Goal: Task Accomplishment & Management: Manage account settings

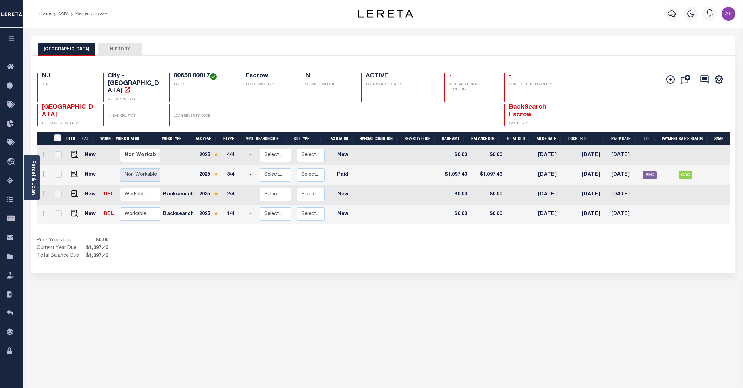
click at [660, 340] on div "ATLANTIC CITY HISTORY Selected 4 Results" at bounding box center [383, 230] width 715 height 388
drag, startPoint x: 209, startPoint y: 74, endPoint x: 169, endPoint y: 74, distance: 40.6
click at [169, 74] on div "00650 00017 TAX ID" at bounding box center [201, 88] width 64 height 30
copy h4 "00650 00017"
click at [72, 171] on img "" at bounding box center [74, 174] width 7 height 7
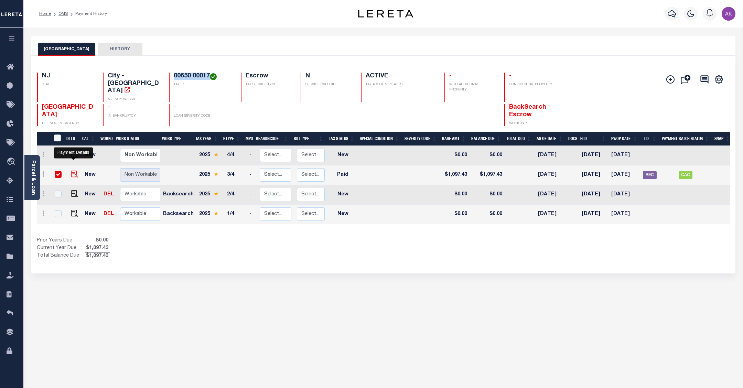
checkbox input "true"
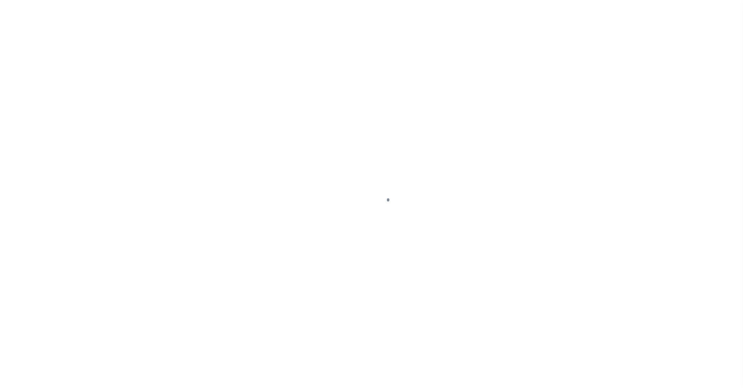
select select "PYD"
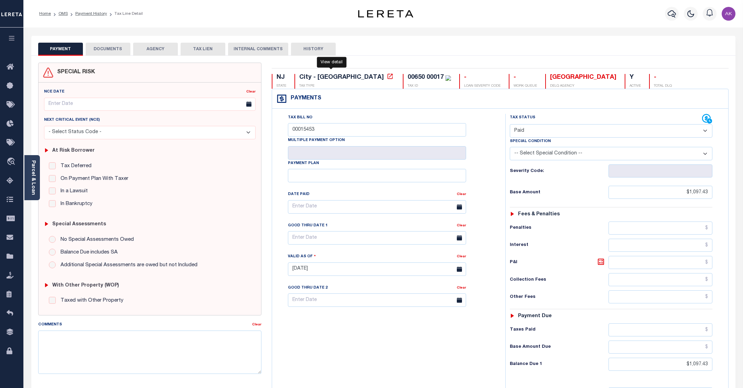
click at [387, 77] on icon at bounding box center [390, 76] width 7 height 7
drag, startPoint x: 9, startPoint y: 121, endPoint x: 7, endPoint y: 127, distance: 6.4
click at [9, 121] on icon at bounding box center [12, 124] width 11 height 9
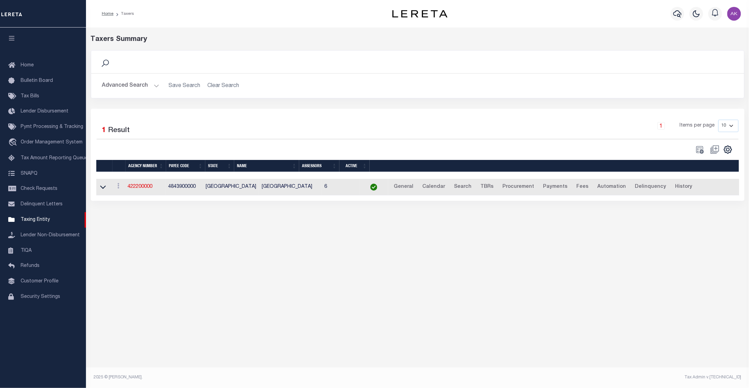
click at [682, 238] on div "Taxers Summary Search Advanced Search Save Search Clear Search tblPayees_dynami…" at bounding box center [417, 202] width 663 height 349
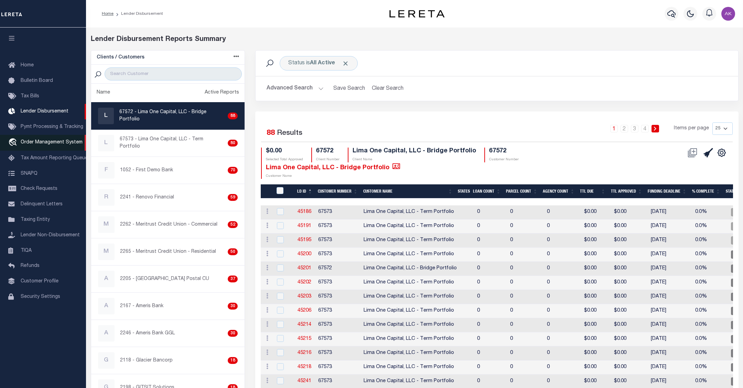
click at [36, 145] on span "Order Management System" at bounding box center [52, 142] width 62 height 5
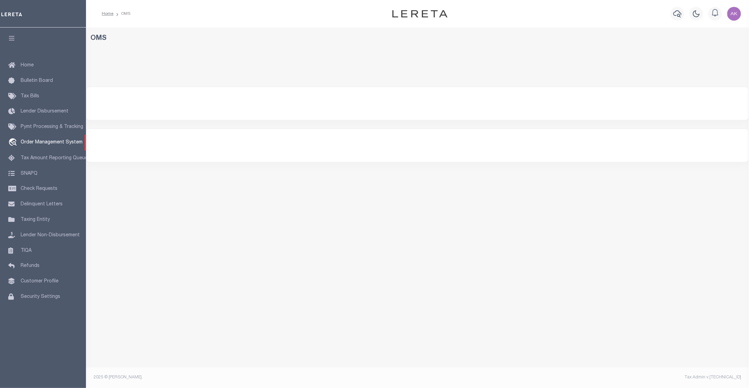
select select "200"
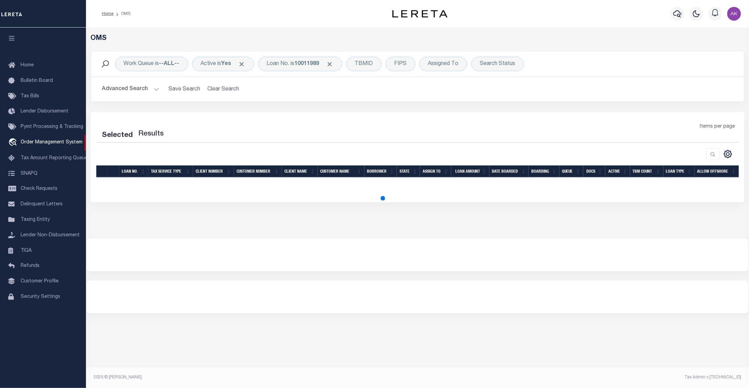
select select "200"
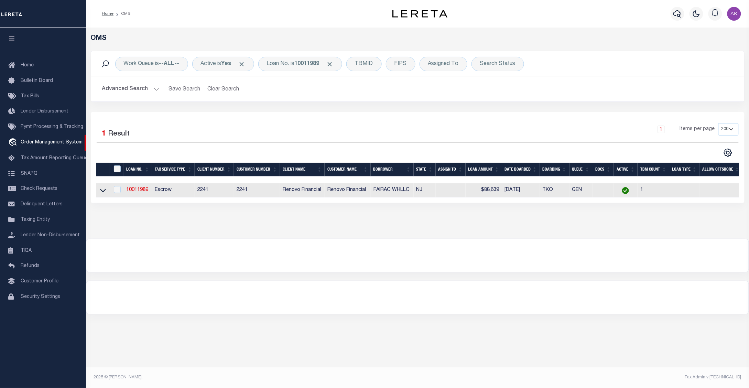
click at [215, 4] on div "Home OMS Profile Sign out" at bounding box center [417, 14] width 663 height 28
click at [334, 62] on span "Click to Remove" at bounding box center [330, 64] width 7 height 7
click at [288, 62] on div "Loan No." at bounding box center [278, 64] width 40 height 14
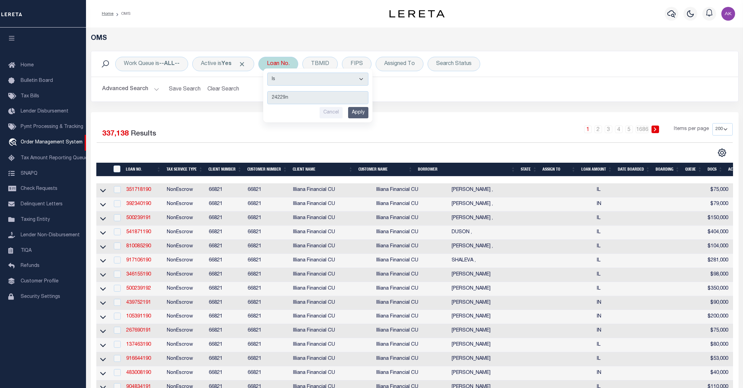
type input "24229nd"
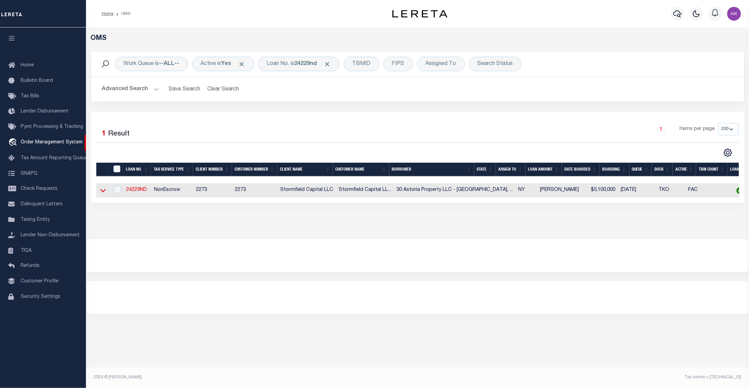
click at [104, 191] on icon at bounding box center [103, 190] width 6 height 7
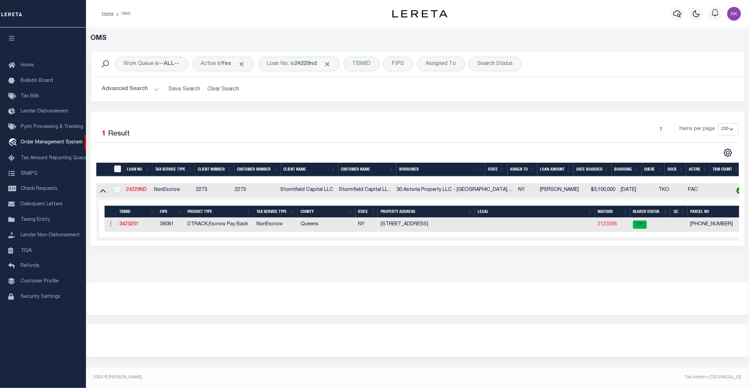
click at [598, 224] on link "2123395" at bounding box center [607, 224] width 19 height 5
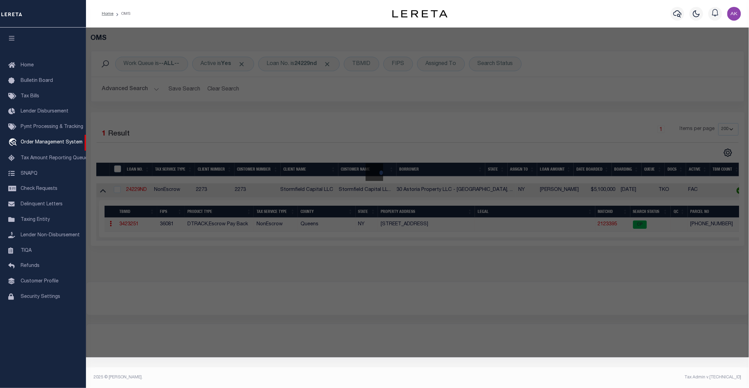
checkbox input "false"
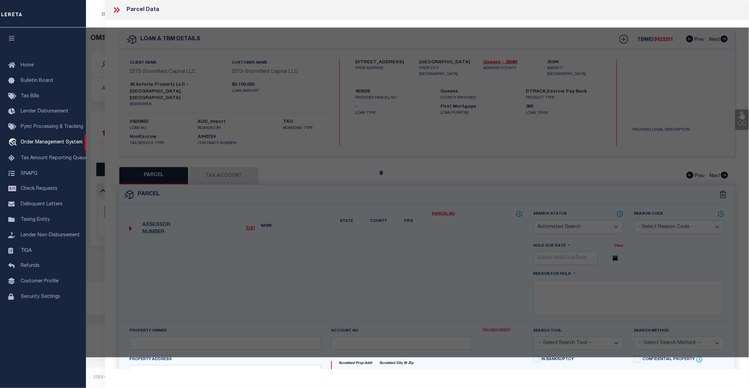
select select "CP"
type input "30 ASTORIA PROPERTY LLC"
select select
type input "29-34 30th Ave,"
type input "Astoria, NY, 11102"
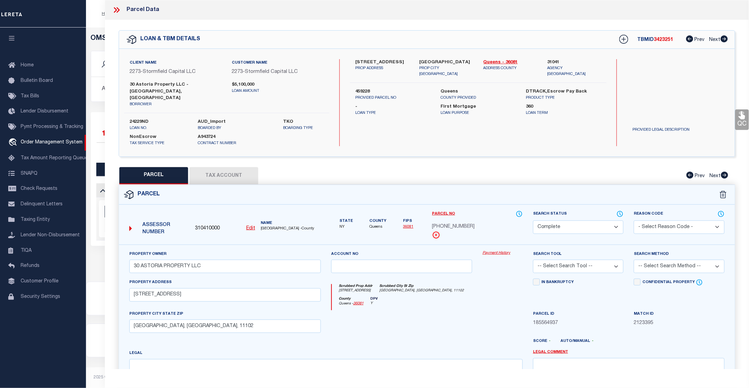
click at [497, 250] on link "Payment History" at bounding box center [503, 253] width 40 height 6
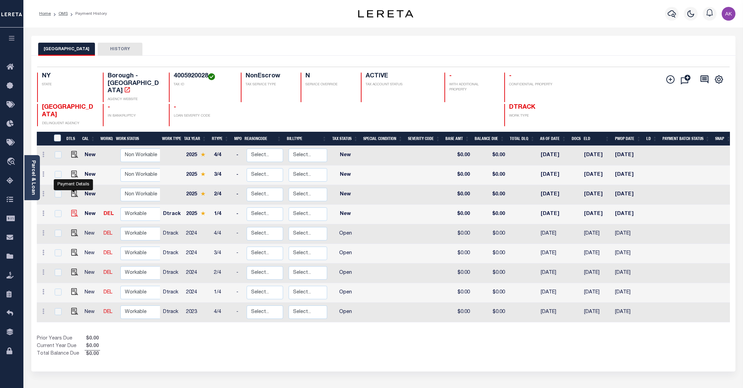
click at [73, 210] on img "" at bounding box center [74, 213] width 7 height 7
checkbox input "true"
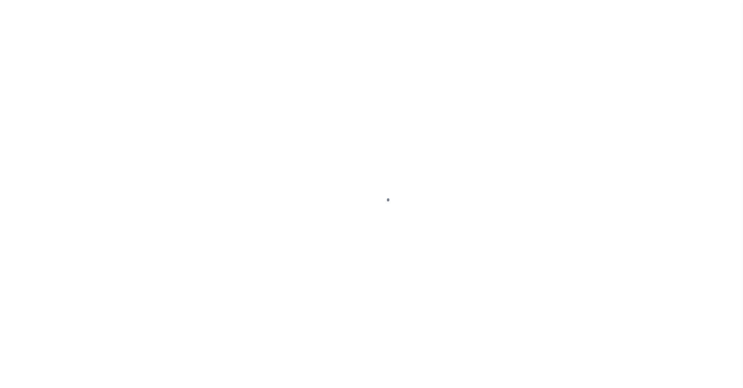
select select "NW2"
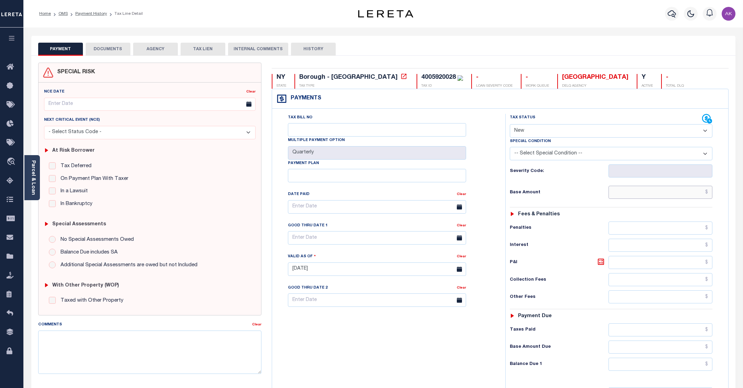
click at [696, 195] on input "text" at bounding box center [661, 192] width 104 height 13
type input "$6,959.04"
type input "10/06/2025"
click at [692, 331] on input "text" at bounding box center [661, 329] width 104 height 13
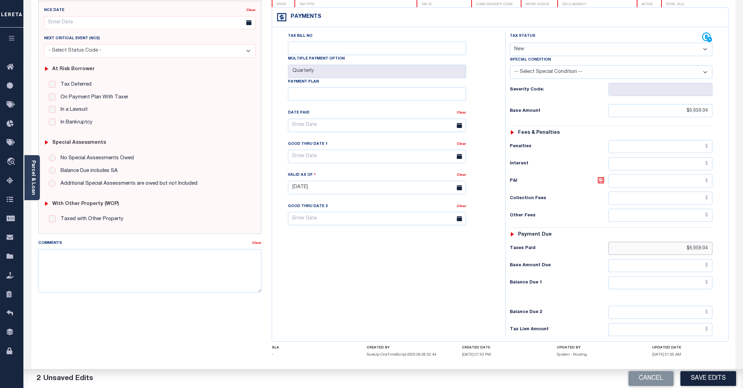
scroll to position [121, 0]
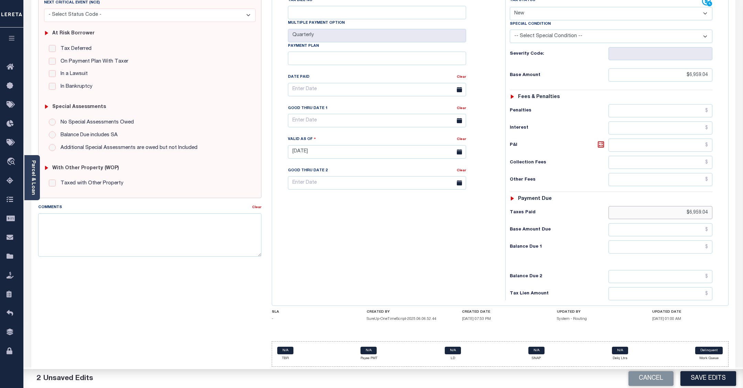
type input "$6,959.04"
click at [697, 230] on input "text" at bounding box center [661, 229] width 104 height 13
type input "$0.00"
click at [696, 245] on input "text" at bounding box center [661, 246] width 104 height 13
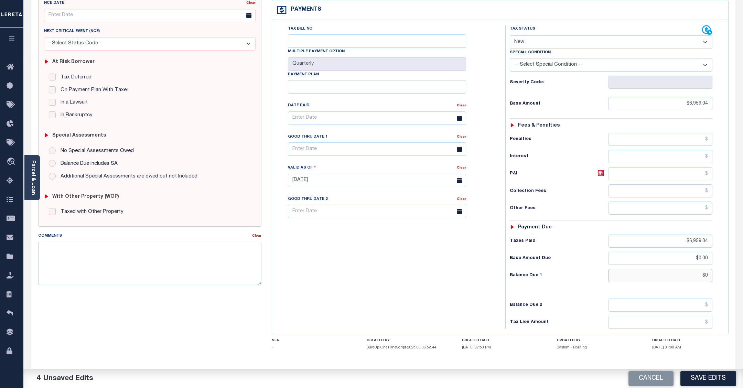
scroll to position [0, 0]
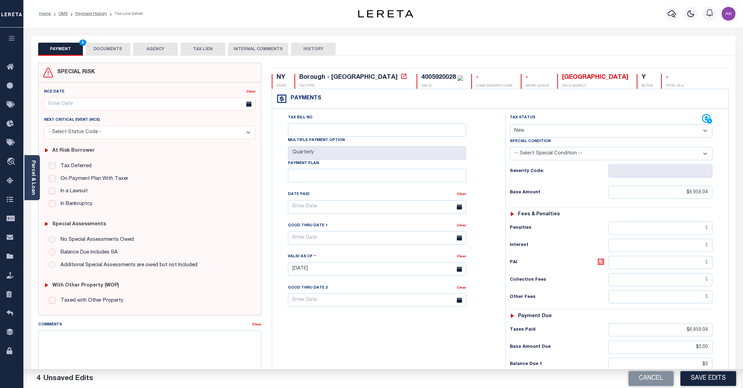
type input "$0.00"
click at [707, 130] on select "- Select Status Code - Open Due/Unpaid Paid Incomplete No Tax Due Internal Refu…" at bounding box center [611, 130] width 203 height 13
select select "PYD"
click at [510, 125] on select "- Select Status Code - Open Due/Unpaid Paid Incomplete No Tax Due Internal Refu…" at bounding box center [611, 130] width 203 height 13
click at [711, 378] on button "Save Edits" at bounding box center [709, 378] width 56 height 15
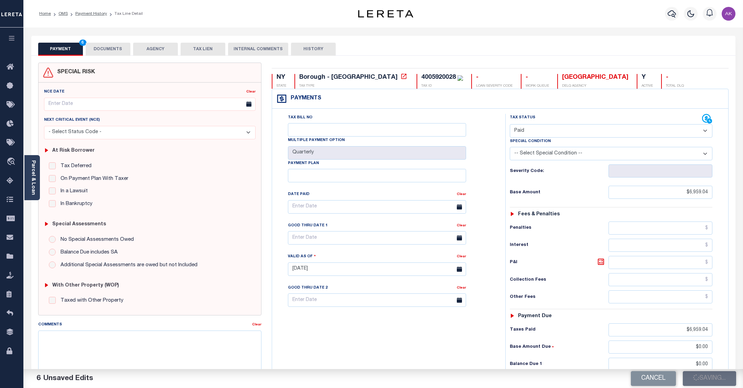
checkbox input "false"
type input "$6,959.04"
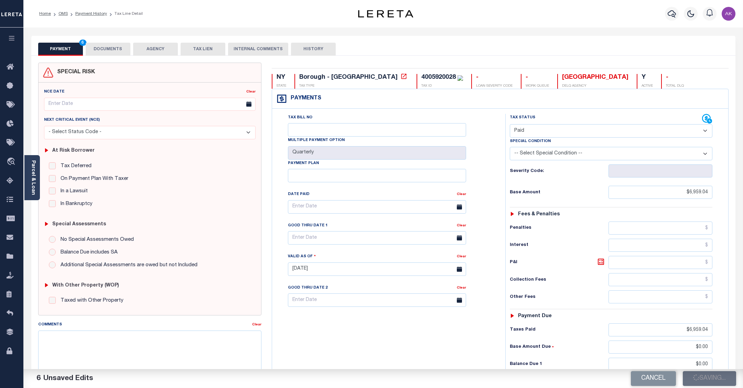
type input "$0"
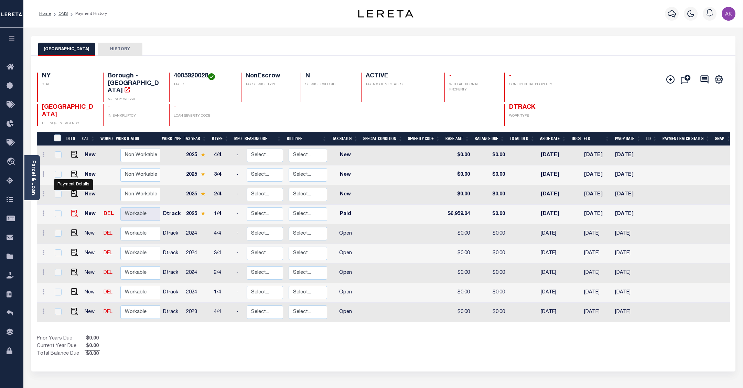
click at [71, 210] on img "" at bounding box center [74, 213] width 7 height 7
checkbox input "true"
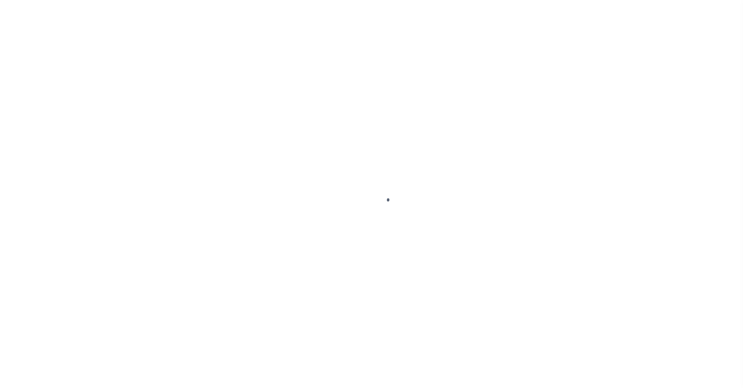
select select "PYD"
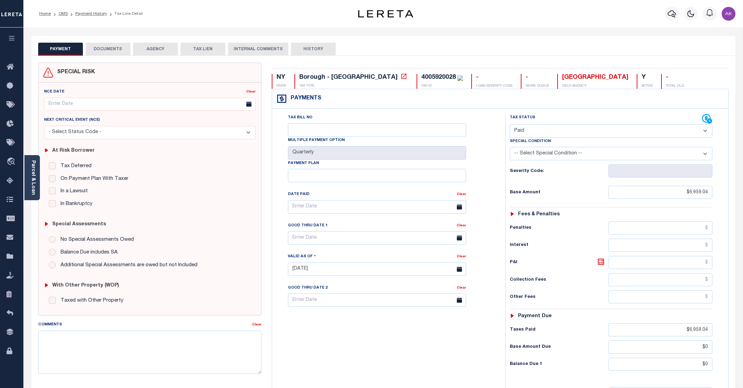
click at [109, 49] on button "DOCUMENTS" at bounding box center [108, 49] width 45 height 13
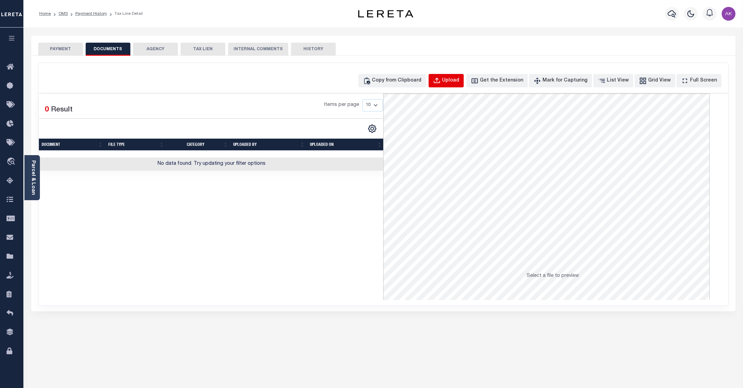
click at [459, 79] on div "Upload" at bounding box center [450, 81] width 17 height 8
select select "POP"
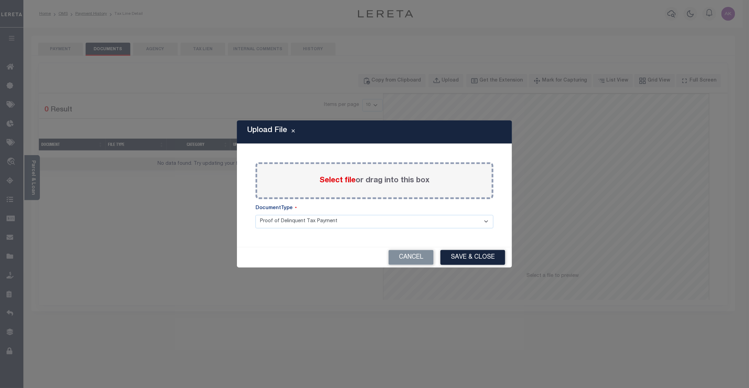
click at [330, 179] on span "Select file" at bounding box center [338, 181] width 36 height 8
click at [0, 0] on input "Select file or drag into this box" at bounding box center [0, 0] width 0 height 0
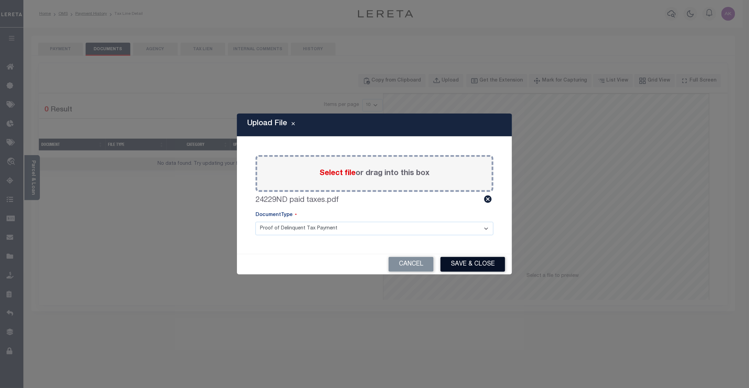
click at [473, 267] on button "Save & Close" at bounding box center [473, 264] width 65 height 15
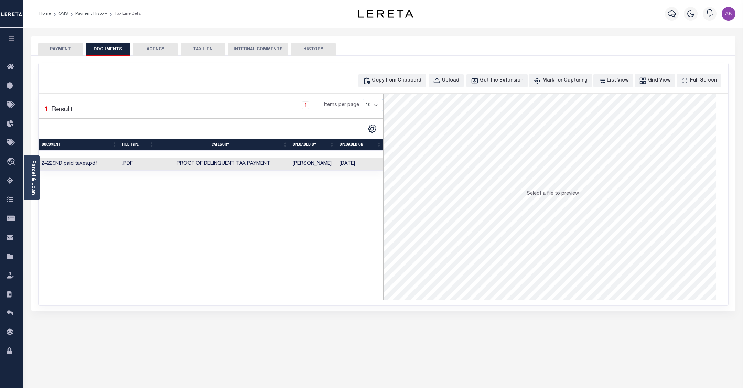
click at [64, 49] on button "PAYMENT" at bounding box center [60, 49] width 45 height 13
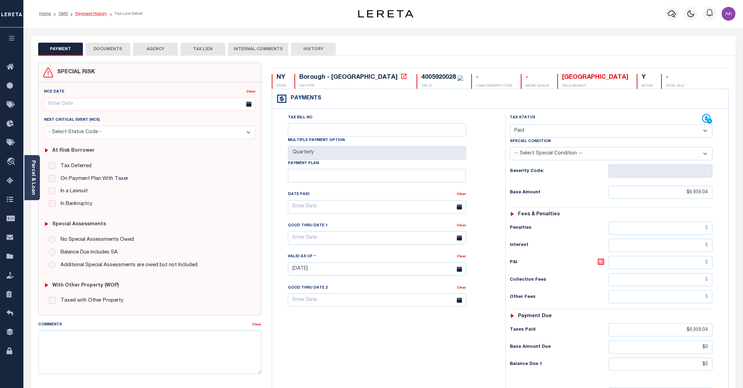
click at [93, 13] on link "Payment History" at bounding box center [91, 14] width 32 height 4
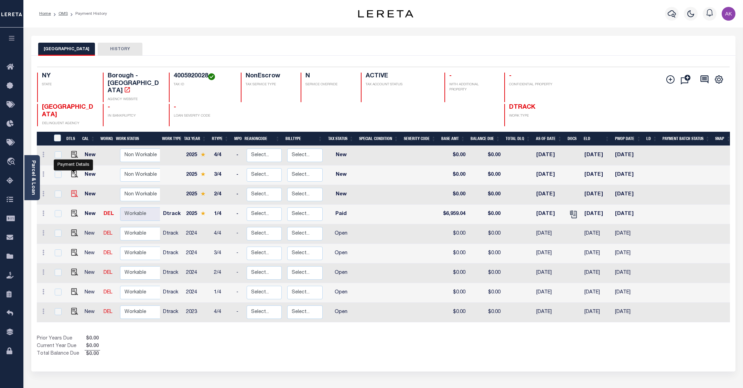
click at [74, 190] on img "" at bounding box center [74, 193] width 7 height 7
checkbox input "true"
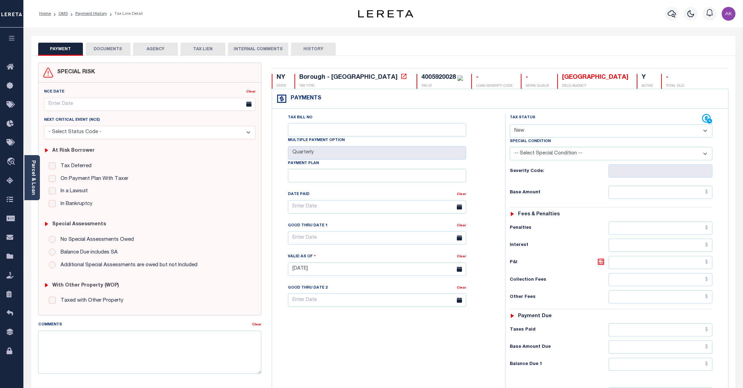
click at [706, 131] on select "- Select Status Code - Open Due/Unpaid Paid Incomplete No Tax Due Internal Refu…" at bounding box center [611, 130] width 203 height 13
select select "PYD"
click at [510, 125] on select "- Select Status Code - Open Due/Unpaid Paid Incomplete No Tax Due Internal Refu…" at bounding box center [611, 130] width 203 height 13
type input "[DATE]"
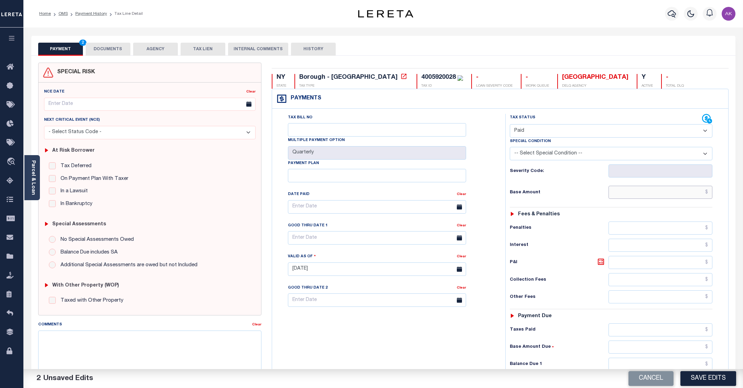
click at [687, 193] on input "text" at bounding box center [661, 192] width 104 height 13
type input "$6,854.60"
click at [689, 332] on input "text" at bounding box center [661, 329] width 104 height 13
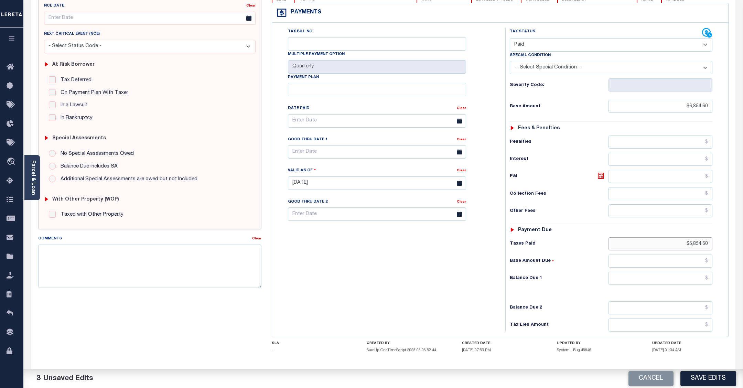
scroll to position [121, 0]
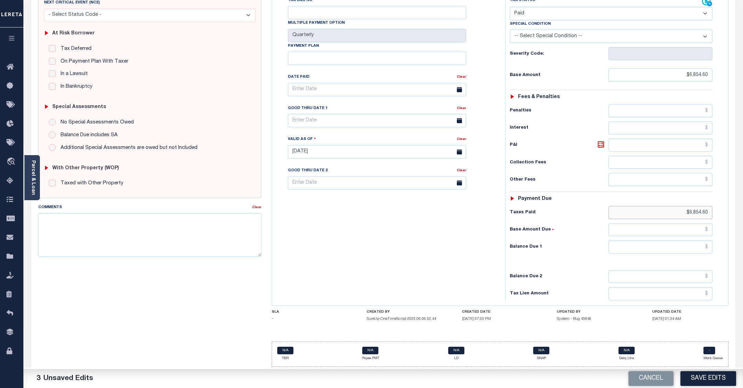
type input "$6,854.60"
click at [699, 227] on input "text" at bounding box center [661, 229] width 104 height 13
type input "$0.00"
click at [698, 244] on input "text" at bounding box center [661, 246] width 104 height 13
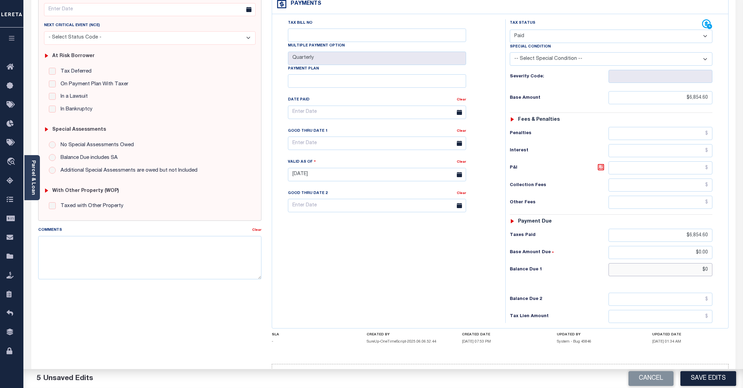
scroll to position [0, 0]
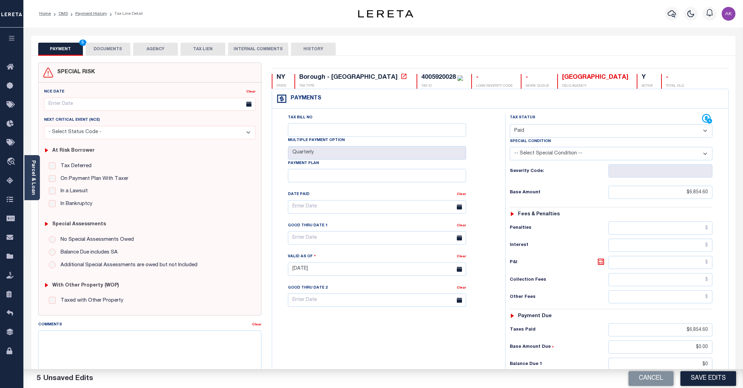
type input "$0.00"
click at [114, 45] on button "DOCUMENTS" at bounding box center [108, 49] width 45 height 13
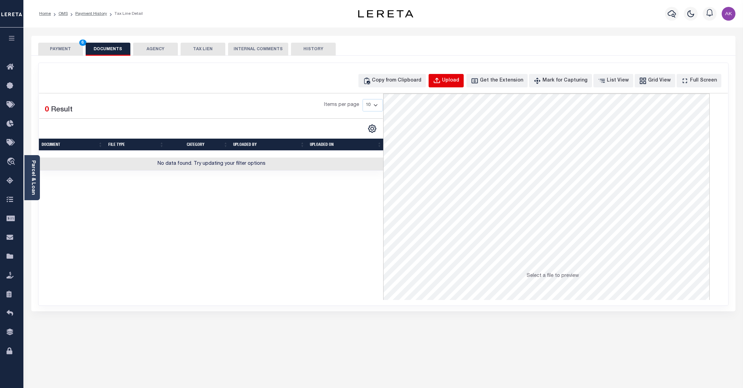
click at [459, 78] on div "Upload" at bounding box center [450, 81] width 17 height 8
select select "POP"
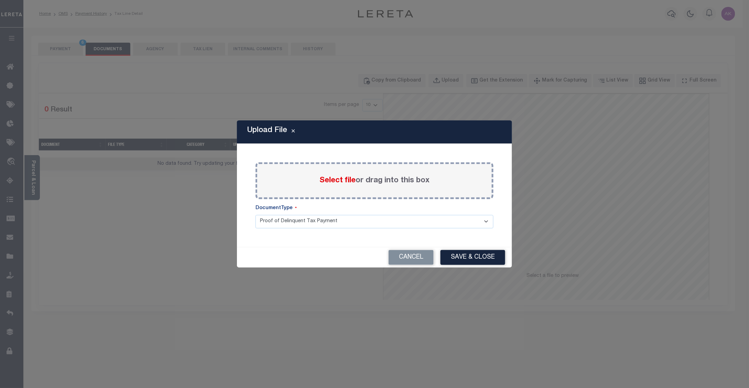
click at [344, 179] on span "Select file" at bounding box center [338, 181] width 36 height 8
click at [0, 0] on input "Select file or drag into this box" at bounding box center [0, 0] width 0 height 0
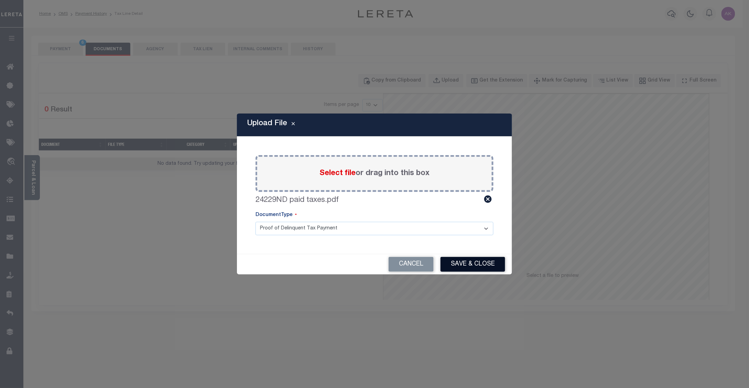
click at [463, 263] on button "Save & Close" at bounding box center [473, 264] width 65 height 15
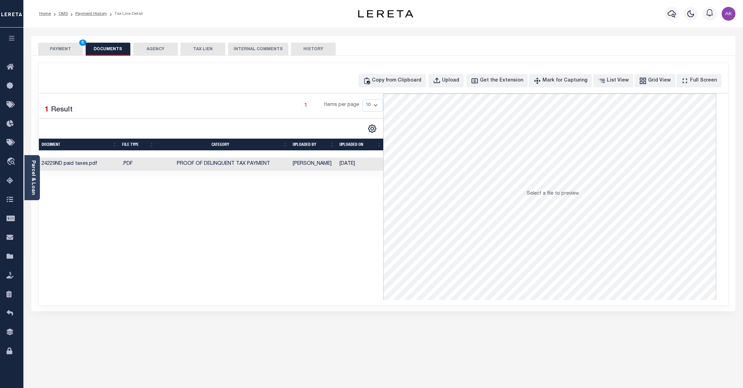
click at [69, 49] on button "PAYMENT 6" at bounding box center [60, 49] width 45 height 13
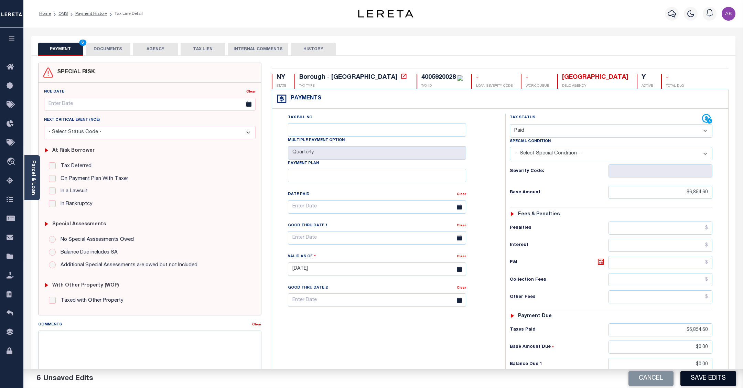
click at [707, 378] on button "Save Edits" at bounding box center [709, 378] width 56 height 15
checkbox input "false"
type input "$6,854.6"
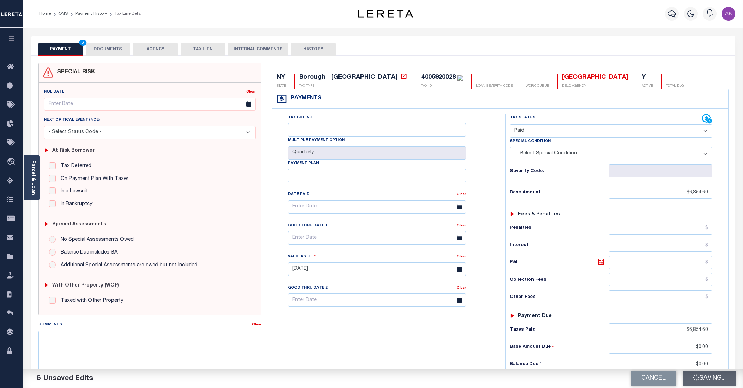
type input "$6,854.6"
type input "$0"
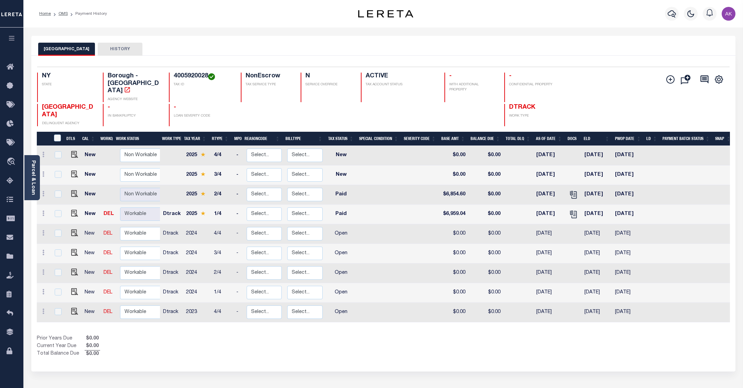
click at [602, 47] on div "QUEENS CITY HISTORY" at bounding box center [383, 49] width 691 height 13
click at [592, 335] on div "Show Tax Lines before Bill Release Date Prior Years Due $0.00 Current Year Due …" at bounding box center [383, 346] width 693 height 23
click at [64, 12] on link "OMS" at bounding box center [62, 14] width 9 height 4
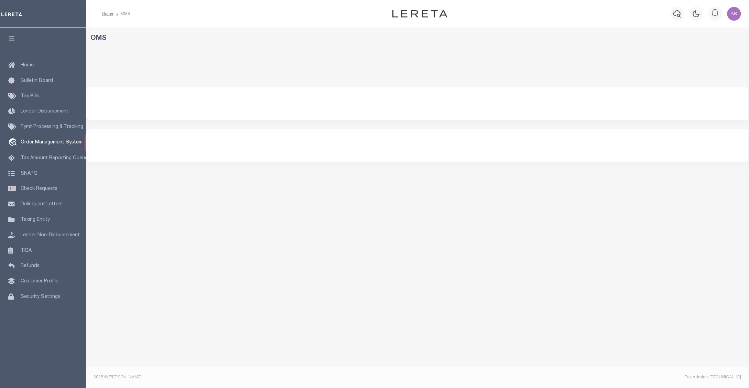
select select "200"
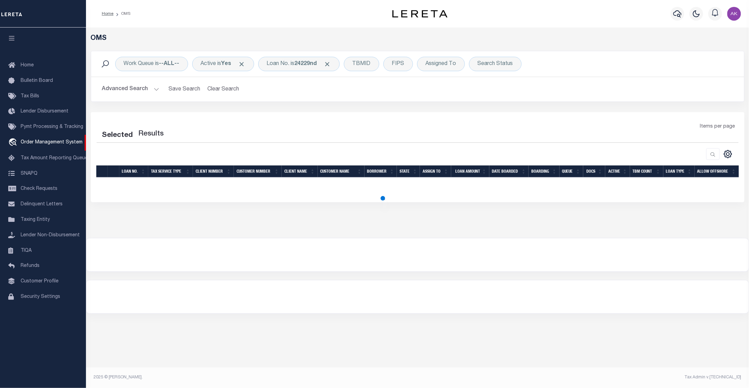
select select "200"
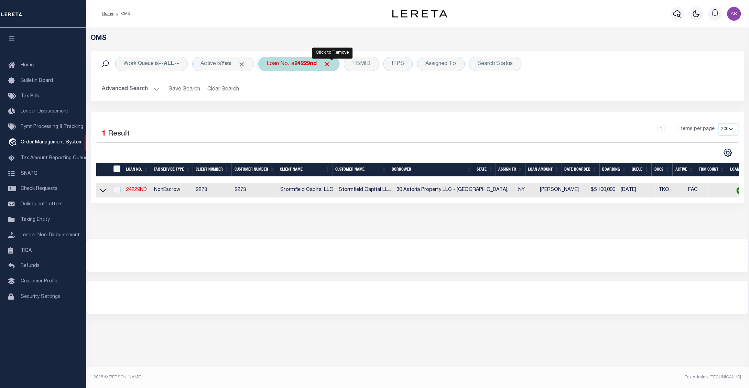
click at [331, 63] on span "Click to Remove" at bounding box center [327, 64] width 7 height 7
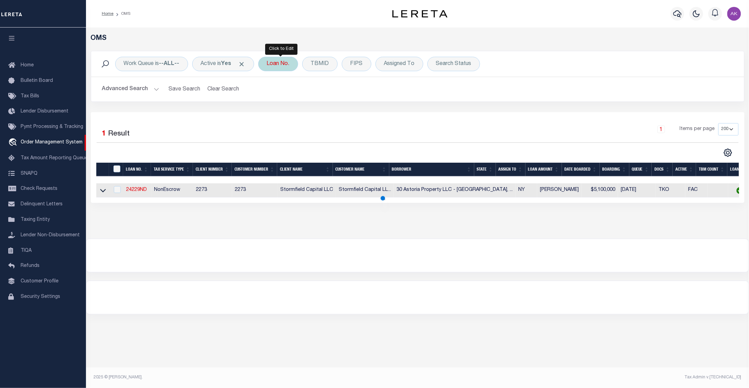
click at [290, 64] on div "Loan No." at bounding box center [278, 64] width 40 height 14
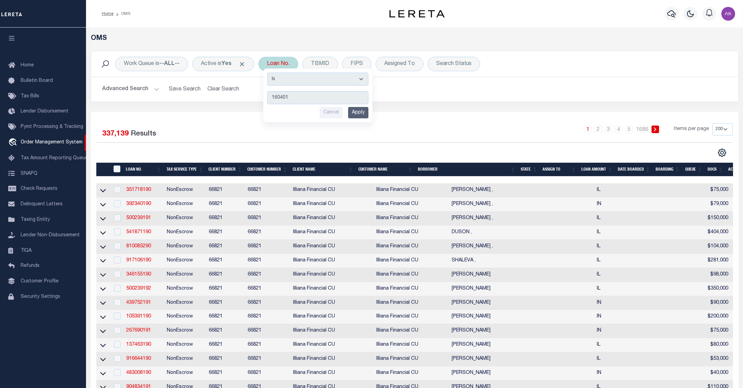
type input "1604013"
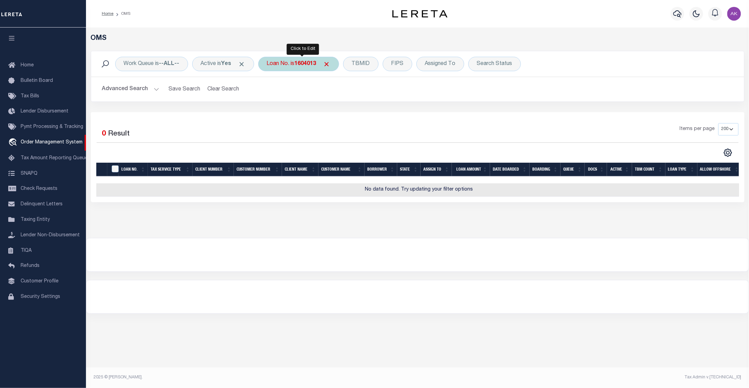
click at [315, 64] on b "1604013" at bounding box center [306, 64] width 22 height 6
type input "11604013"
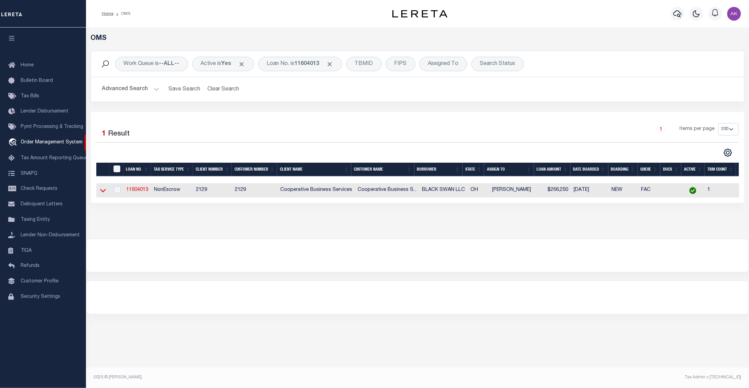
click at [103, 192] on icon at bounding box center [103, 190] width 6 height 7
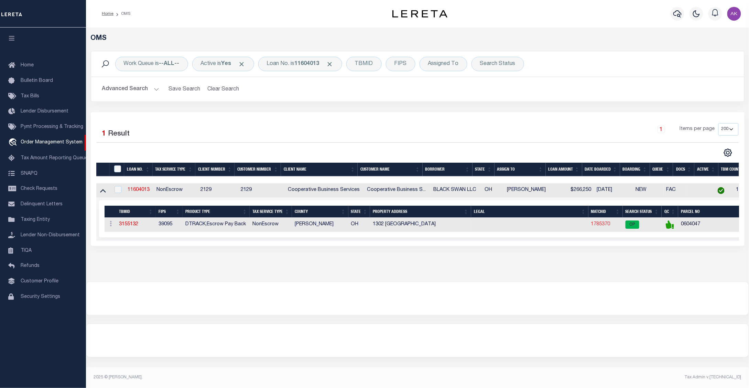
click at [601, 226] on link "1785370" at bounding box center [600, 224] width 19 height 5
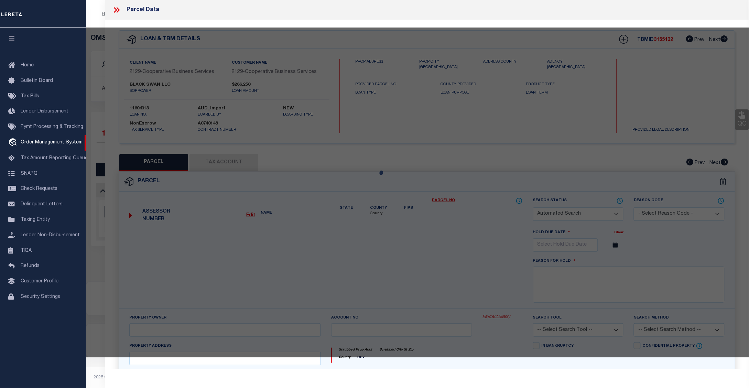
checkbox input "false"
select select "CP"
type input "BLACK SWAN LLC"
select select
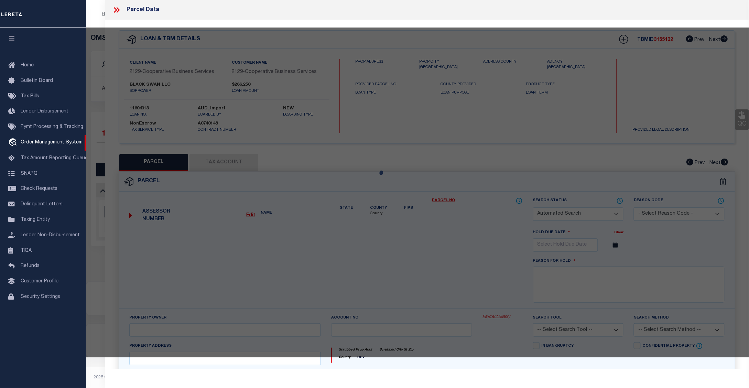
type input "1302 HARVARD BLVD"
checkbox input "false"
type input "TOLEDO OH 43614"
type textarea "GLENDALE BY THE RIVER LOT 43"
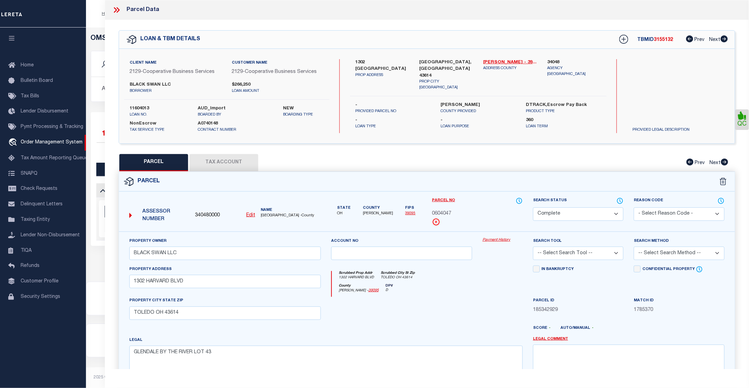
click at [498, 240] on link "Payment History" at bounding box center [503, 240] width 40 height 6
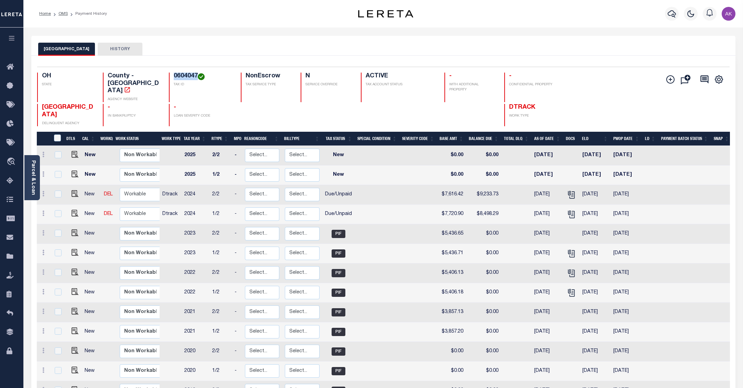
drag, startPoint x: 198, startPoint y: 75, endPoint x: 171, endPoint y: 74, distance: 27.2
click at [171, 74] on div "0604047 TAX ID" at bounding box center [201, 88] width 64 height 30
copy h4 "0604047"
click at [73, 210] on img "" at bounding box center [75, 213] width 7 height 7
checkbox input "true"
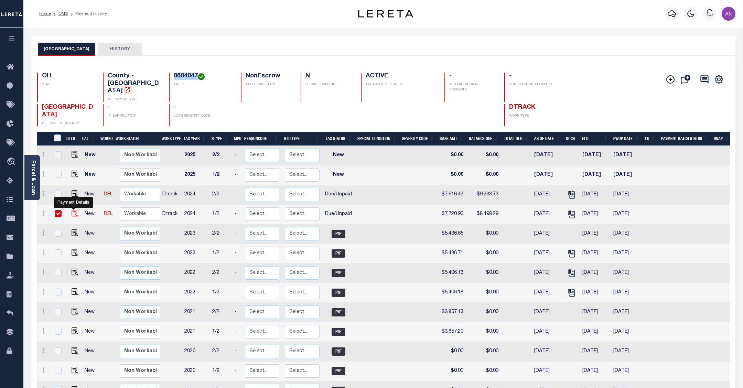
checkbox input "true"
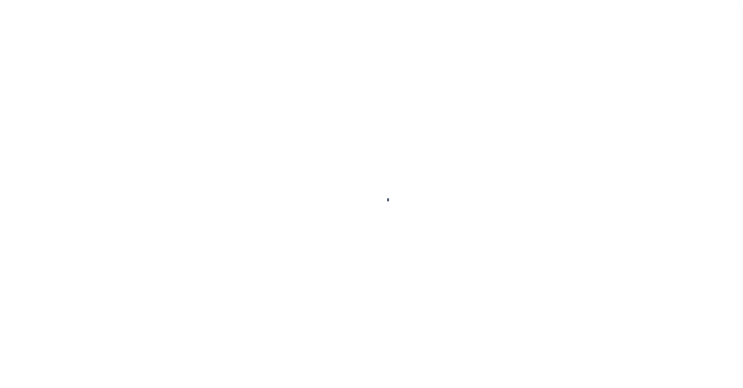
select select "DUE"
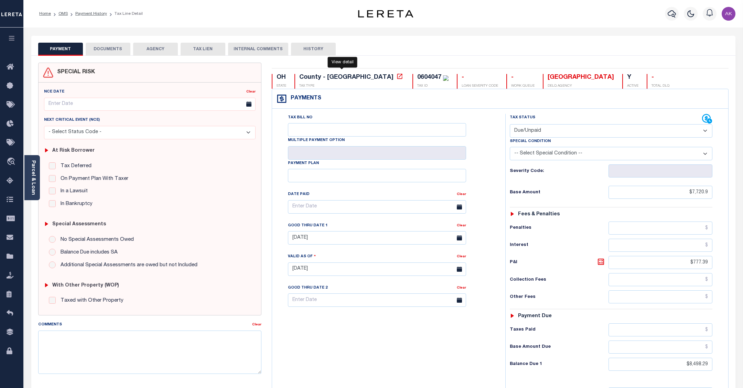
click at [396, 77] on icon at bounding box center [399, 76] width 7 height 7
drag, startPoint x: 383, startPoint y: 76, endPoint x: 359, endPoint y: 76, distance: 24.1
click at [413, 76] on div "0604047 TAX ID" at bounding box center [431, 81] width 36 height 15
copy div "0604047"
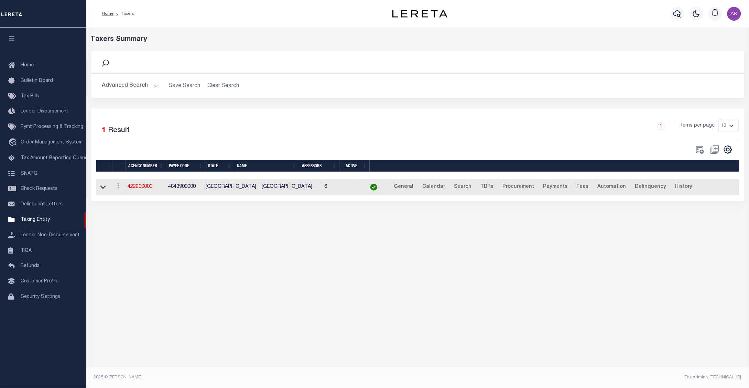
click at [627, 274] on div "Taxers Summary Search Advanced Search Save Search Clear Search tblPayees_dynami…" at bounding box center [417, 202] width 663 height 349
click at [629, 233] on div "Taxers Summary Search Advanced Search Save Search Clear Search tblPayees_dynami…" at bounding box center [417, 202] width 663 height 349
